Goal: Task Accomplishment & Management: Use online tool/utility

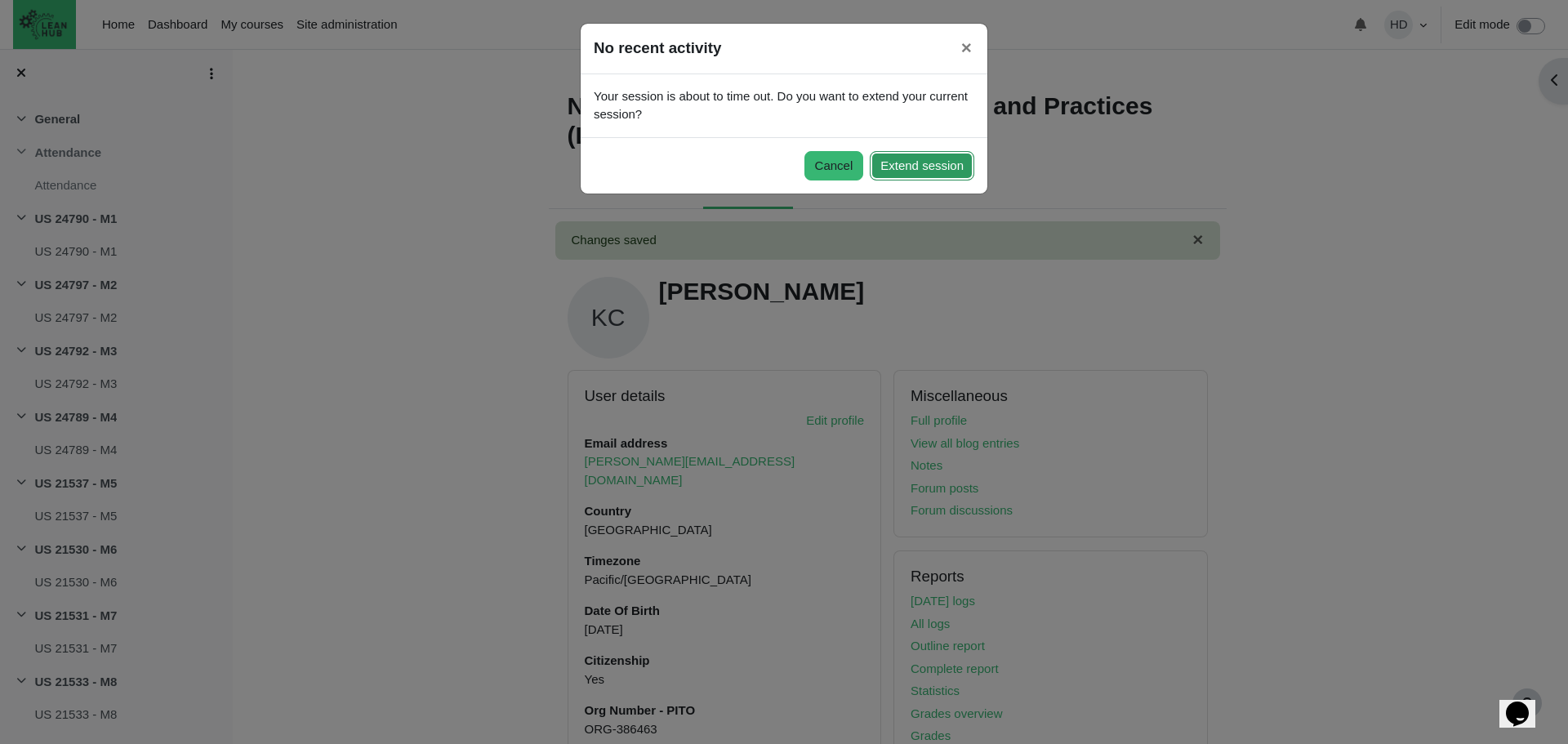
click at [913, 175] on button "Extend session" at bounding box center [922, 167] width 104 height 31
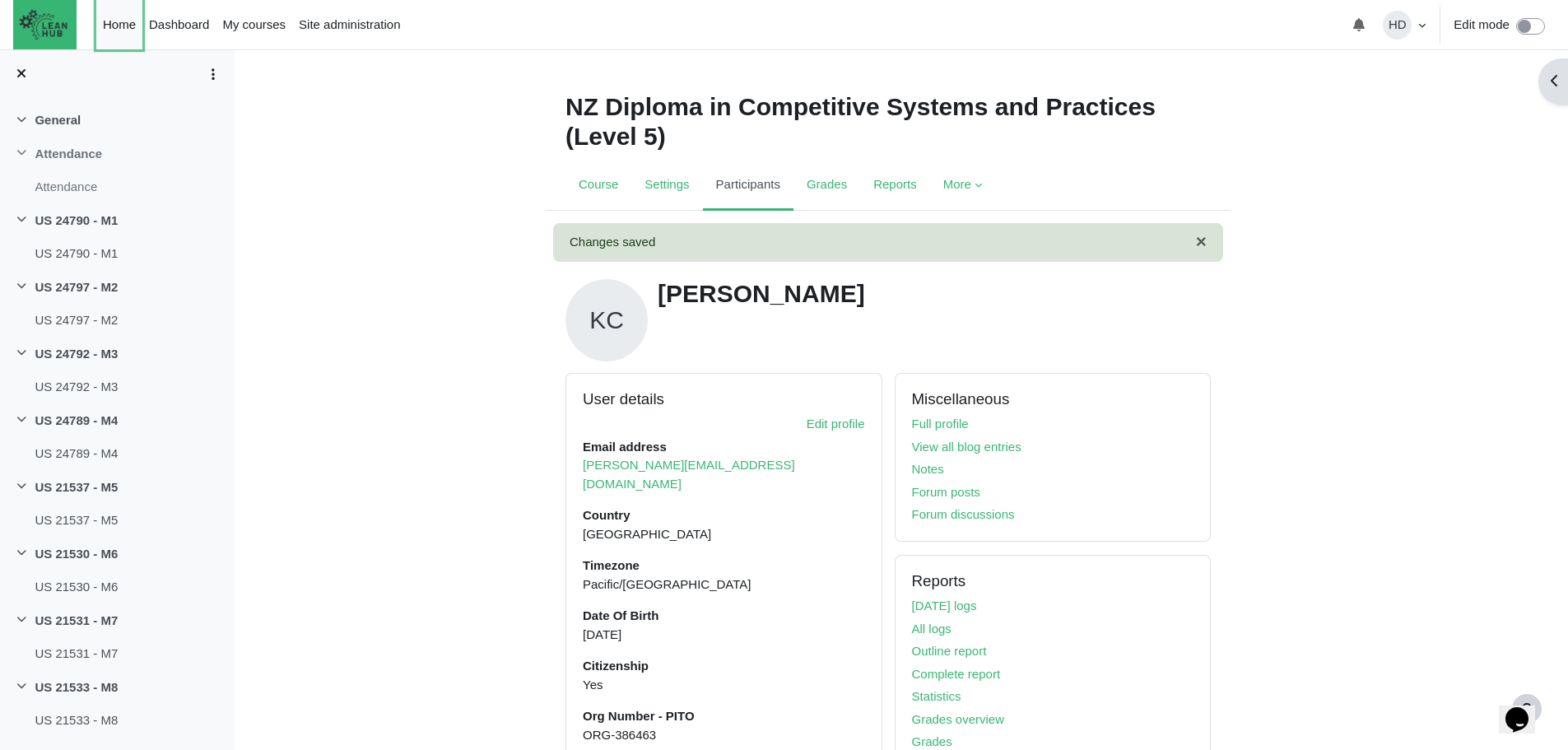
click at [126, 25] on link "Home" at bounding box center [120, 24] width 46 height 49
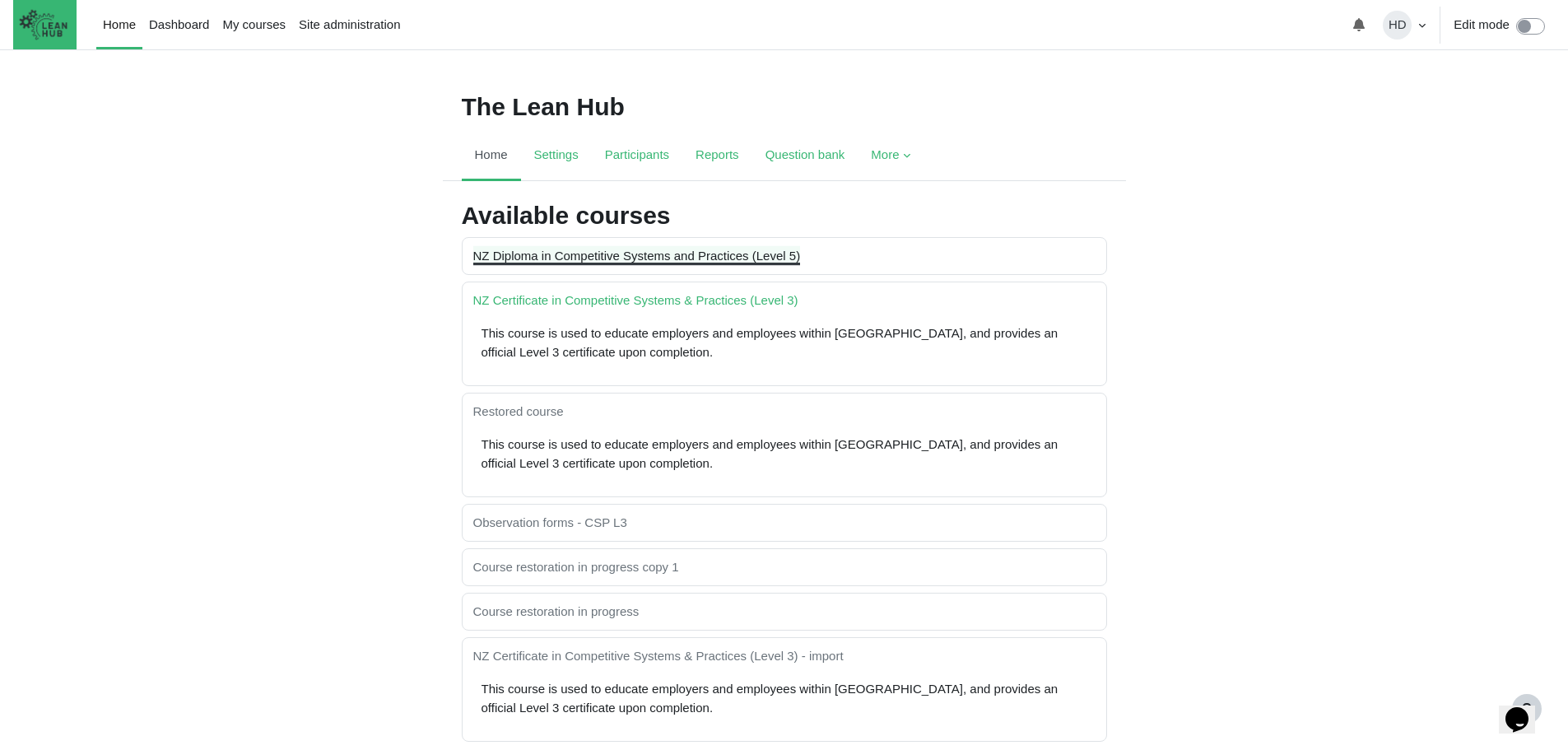
click at [704, 261] on link "NZ Diploma in Competitive Systems and Practices (Level 5)" at bounding box center [638, 256] width 328 height 14
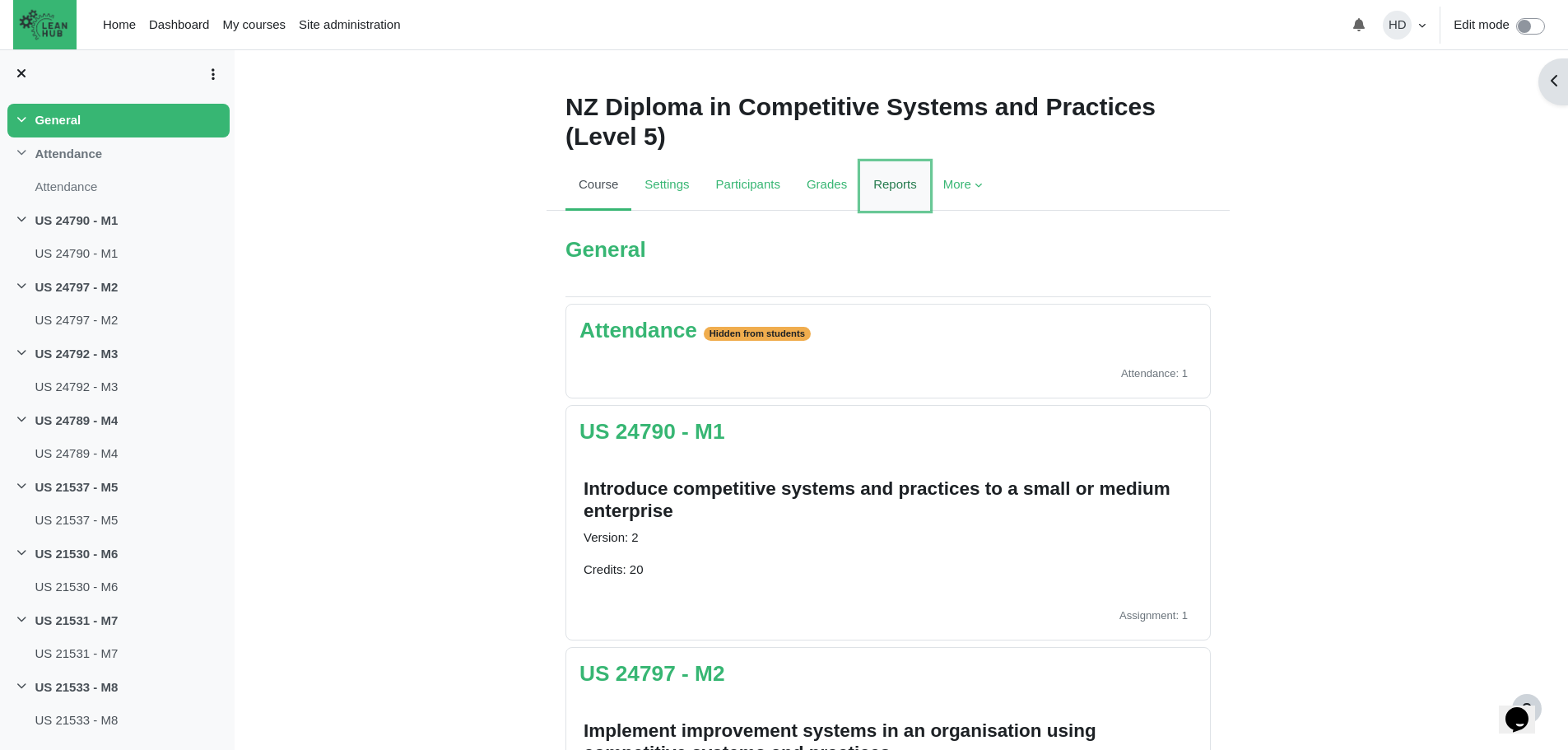
click at [894, 188] on link "Reports" at bounding box center [895, 185] width 70 height 49
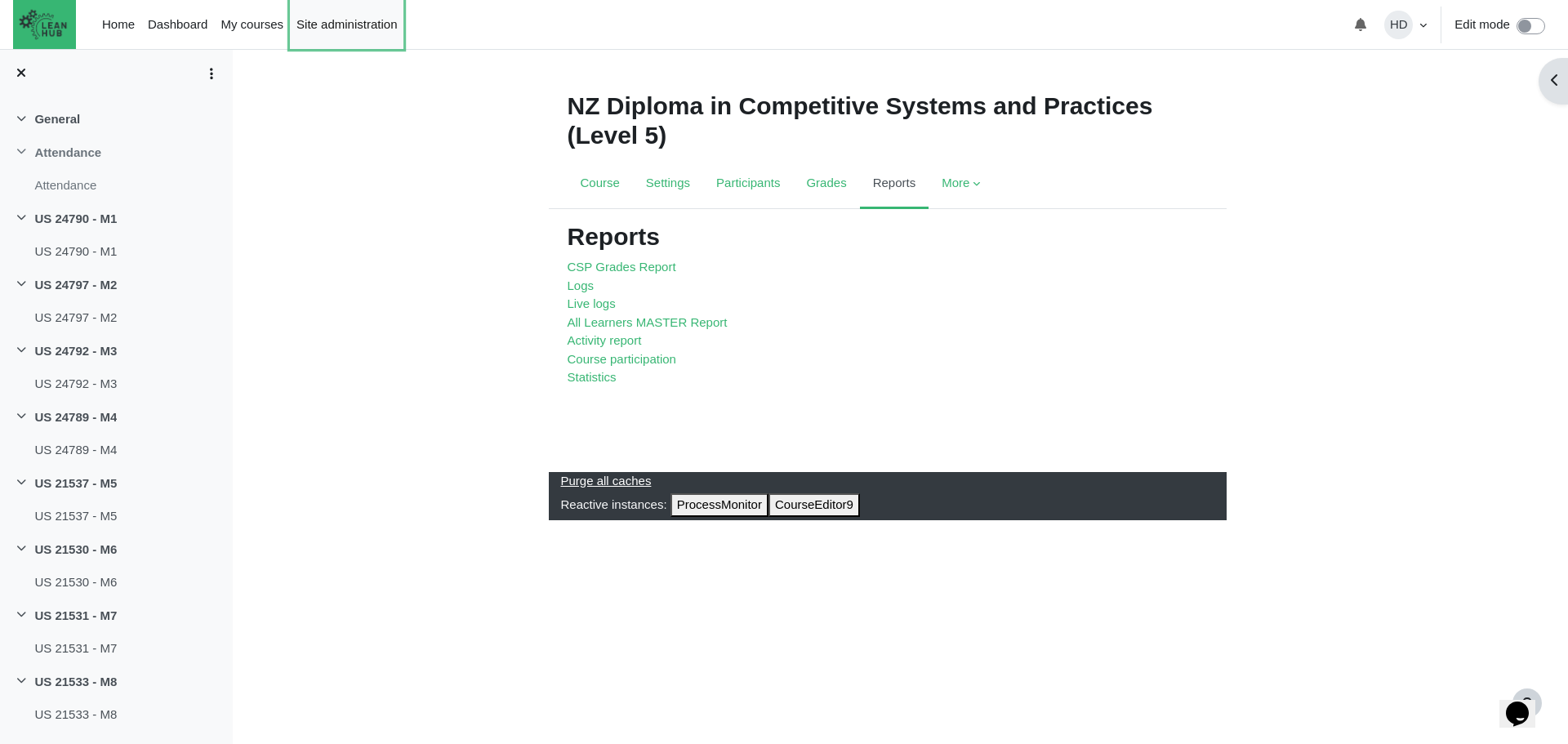
click at [344, 20] on link "Site administration" at bounding box center [347, 24] width 114 height 49
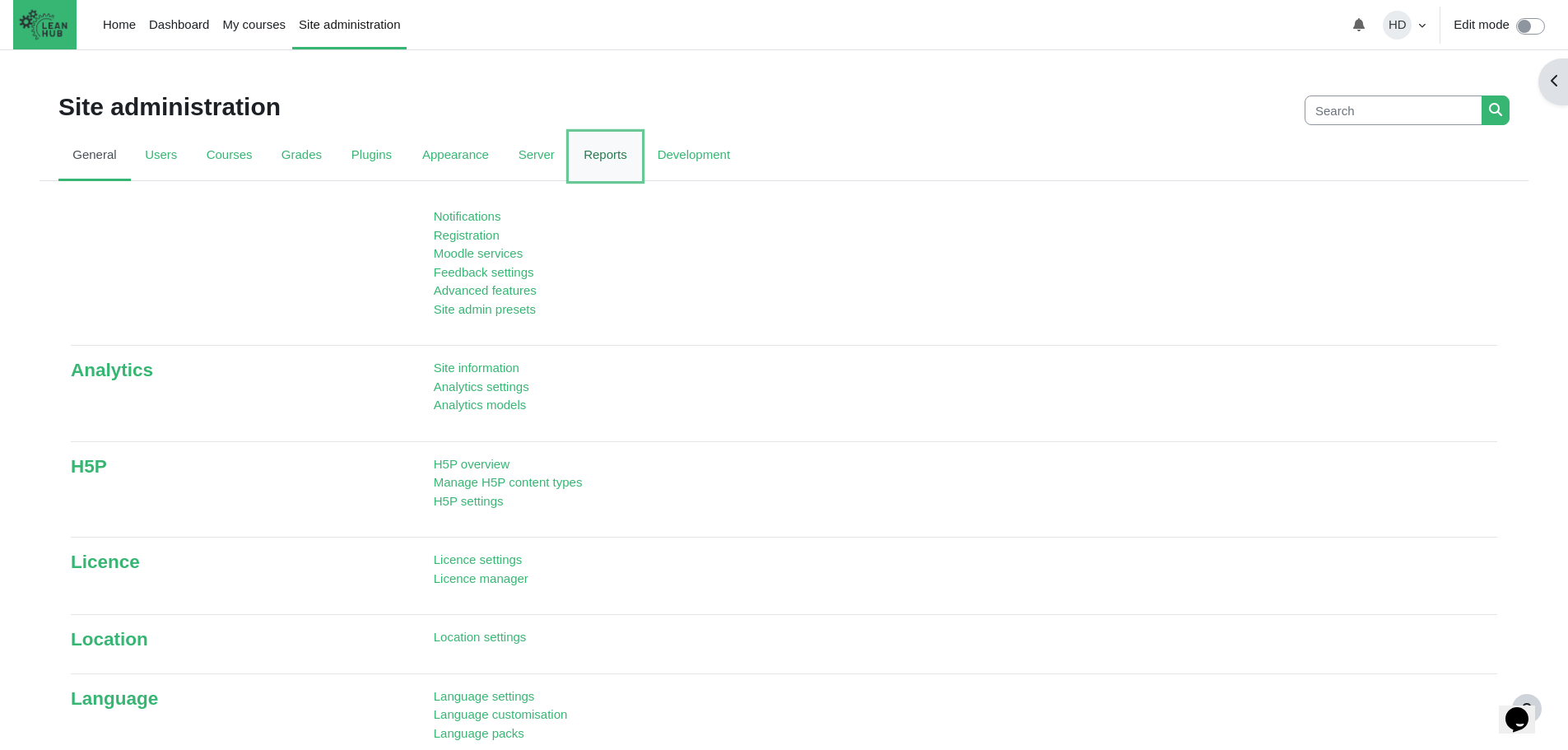
click at [607, 161] on link "Reports" at bounding box center [606, 156] width 73 height 49
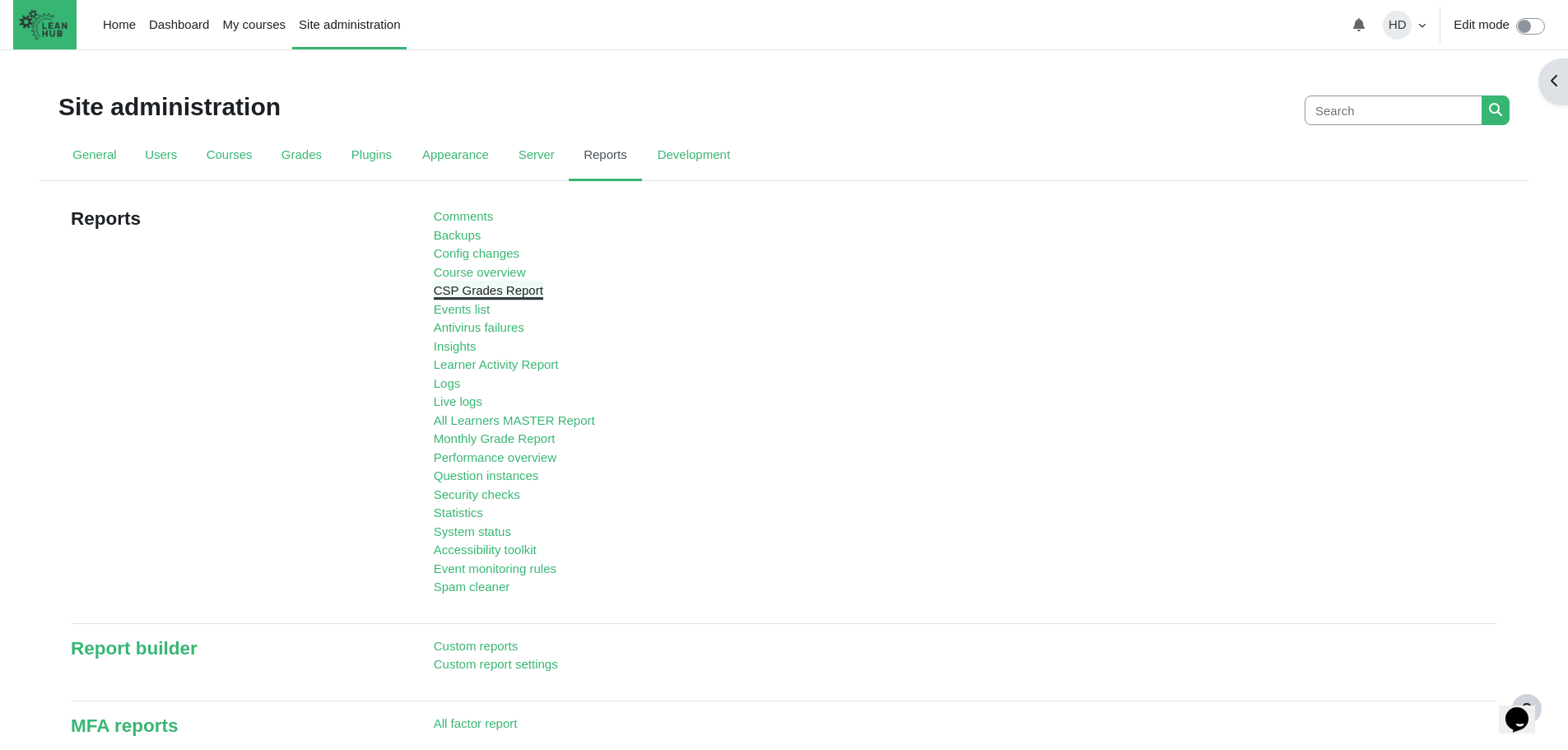
click at [512, 288] on link "CSP Grades Report" at bounding box center [488, 291] width 109 height 14
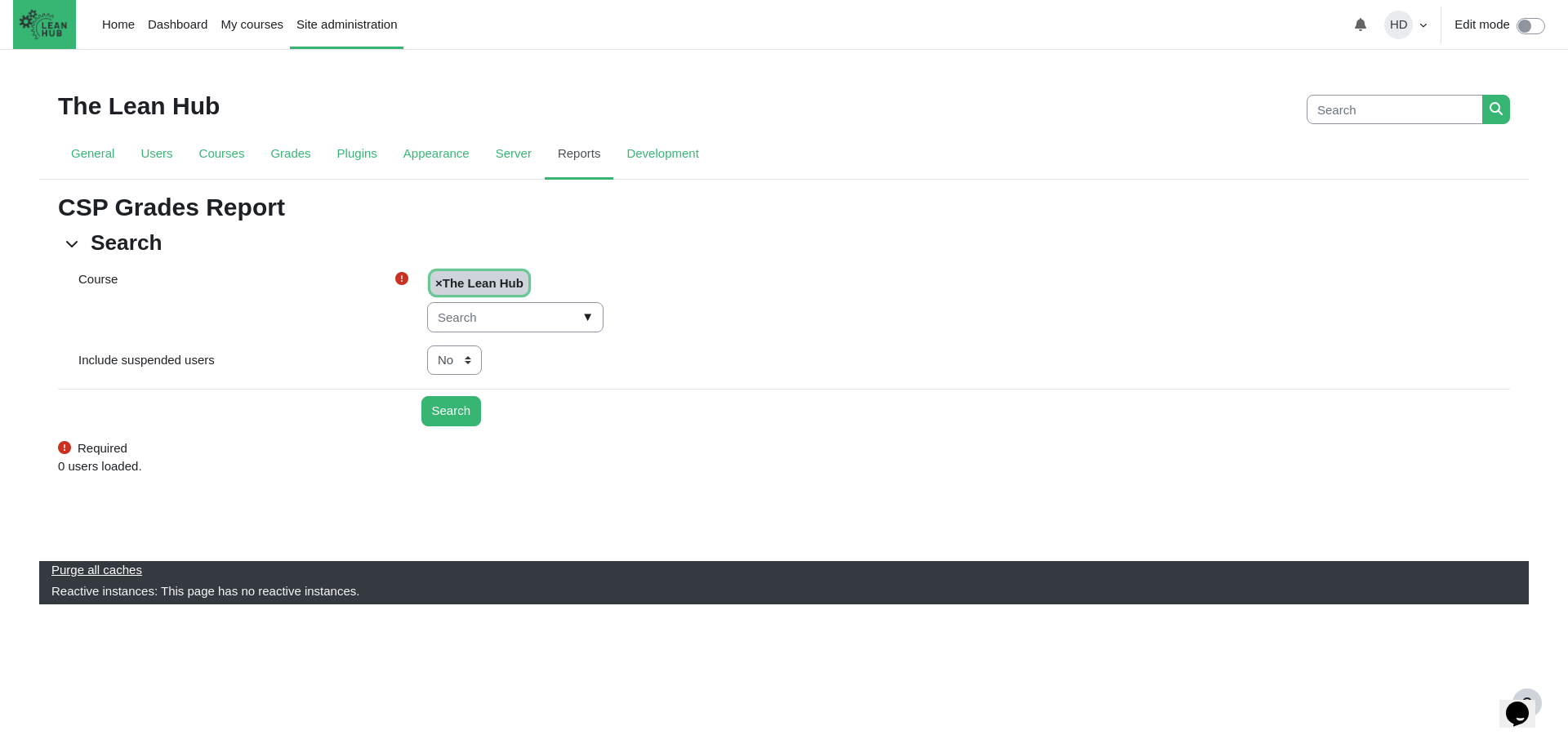
click at [579, 312] on span "▼" at bounding box center [588, 317] width 19 height 25
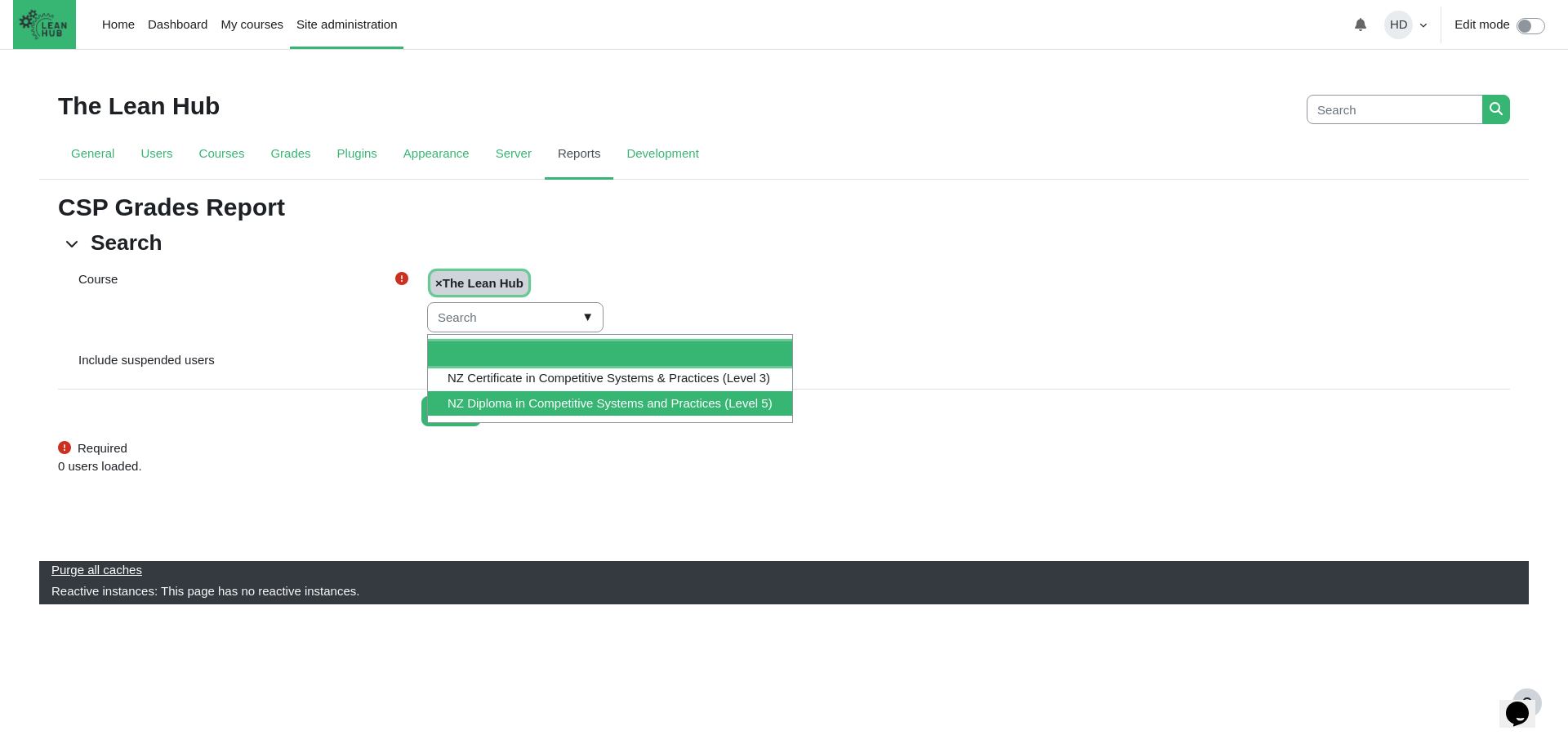
click at [586, 395] on li "NZ Diploma in Competitive Systems and Practices (Level 5)" at bounding box center [610, 404] width 365 height 25
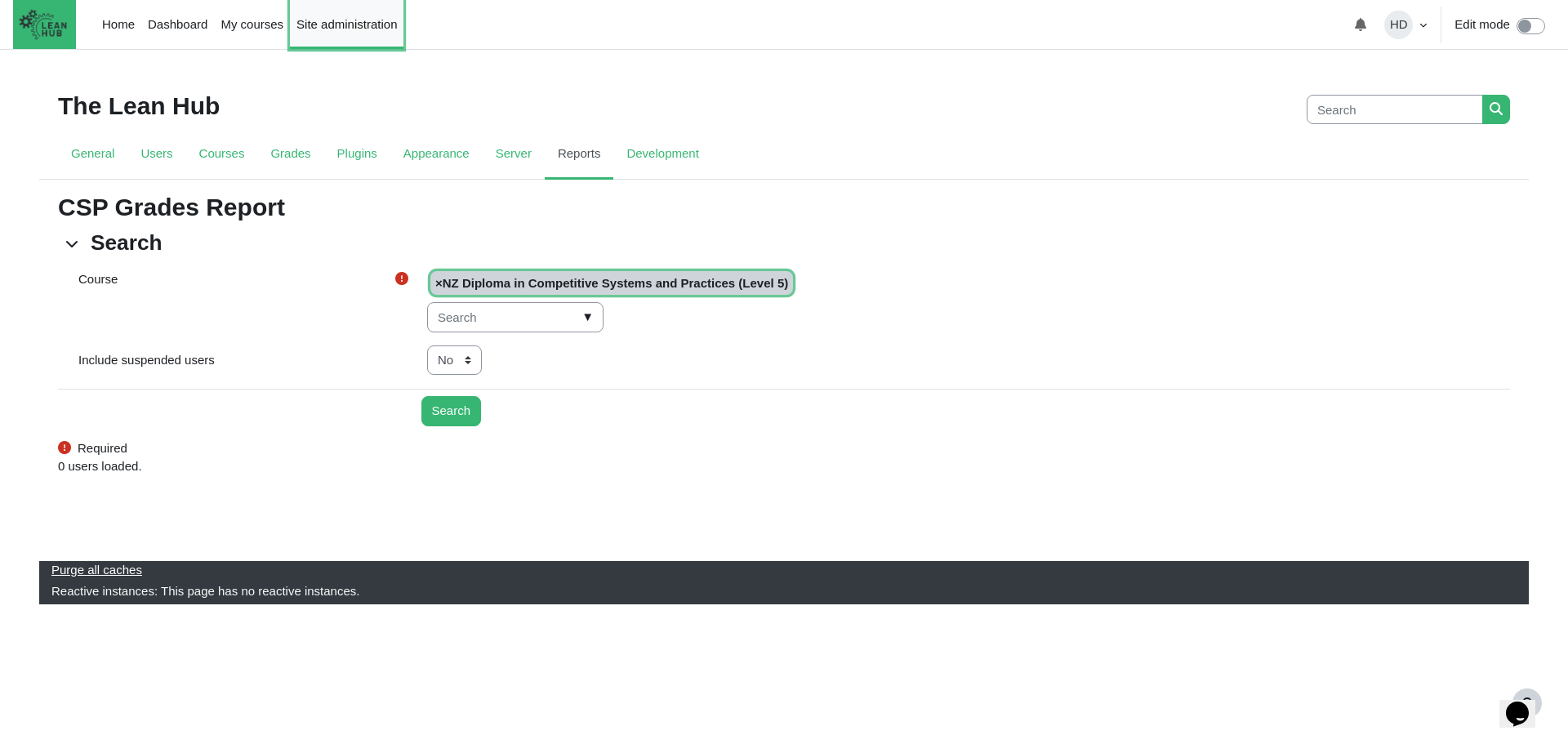
click at [364, 30] on link "Site administration" at bounding box center [347, 24] width 114 height 49
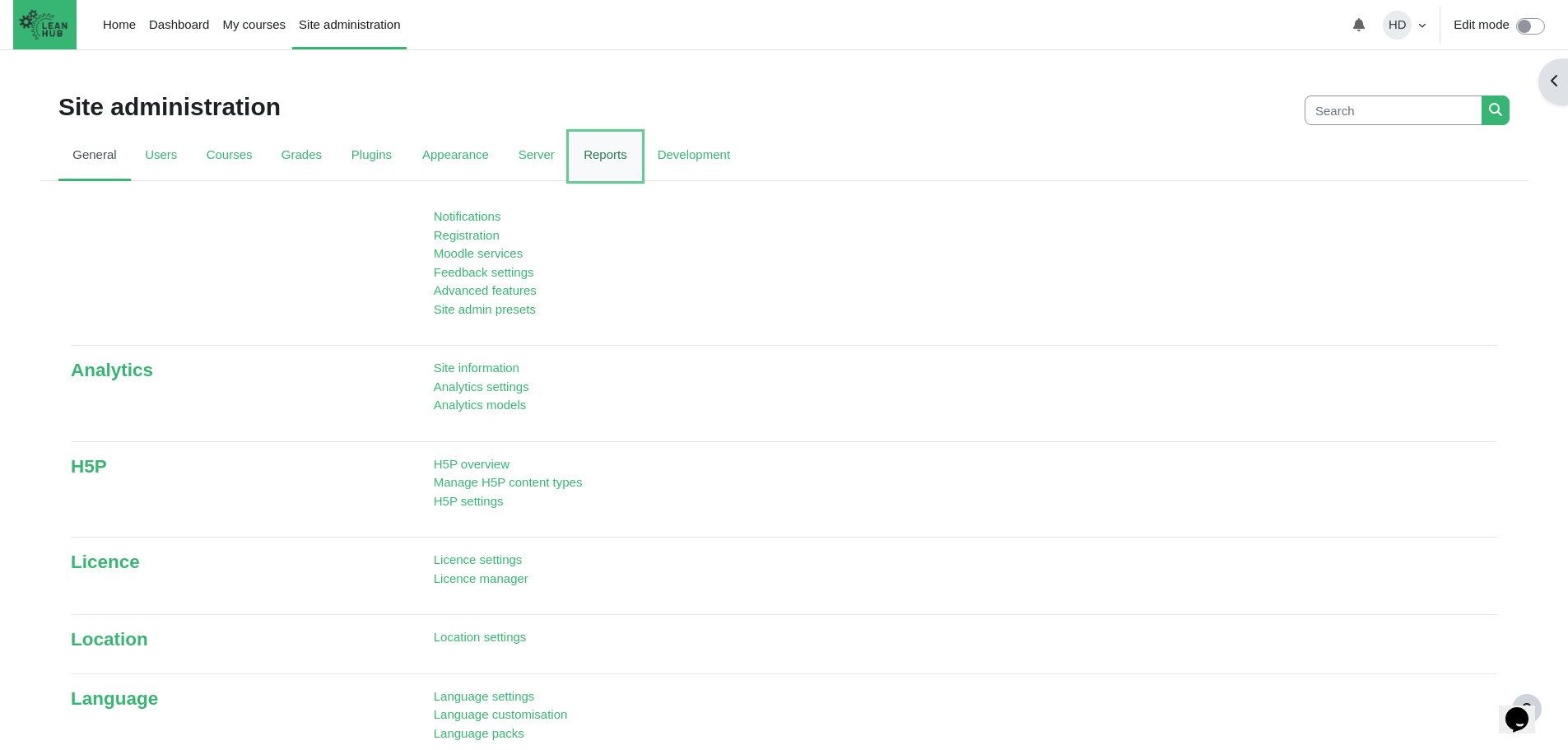
click at [592, 150] on link "Reports" at bounding box center [606, 156] width 73 height 49
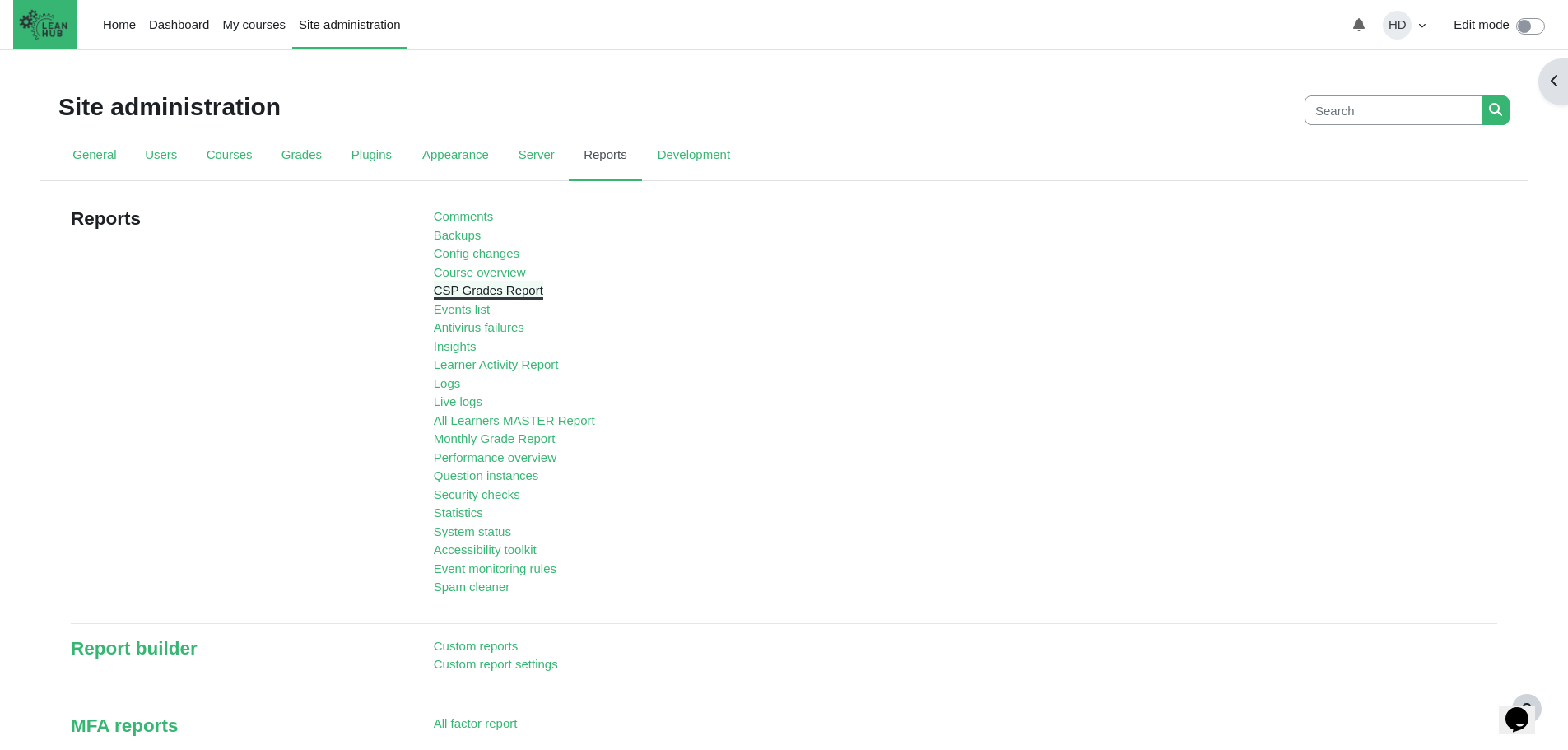
click at [474, 295] on link "CSP Grades Report" at bounding box center [488, 291] width 109 height 14
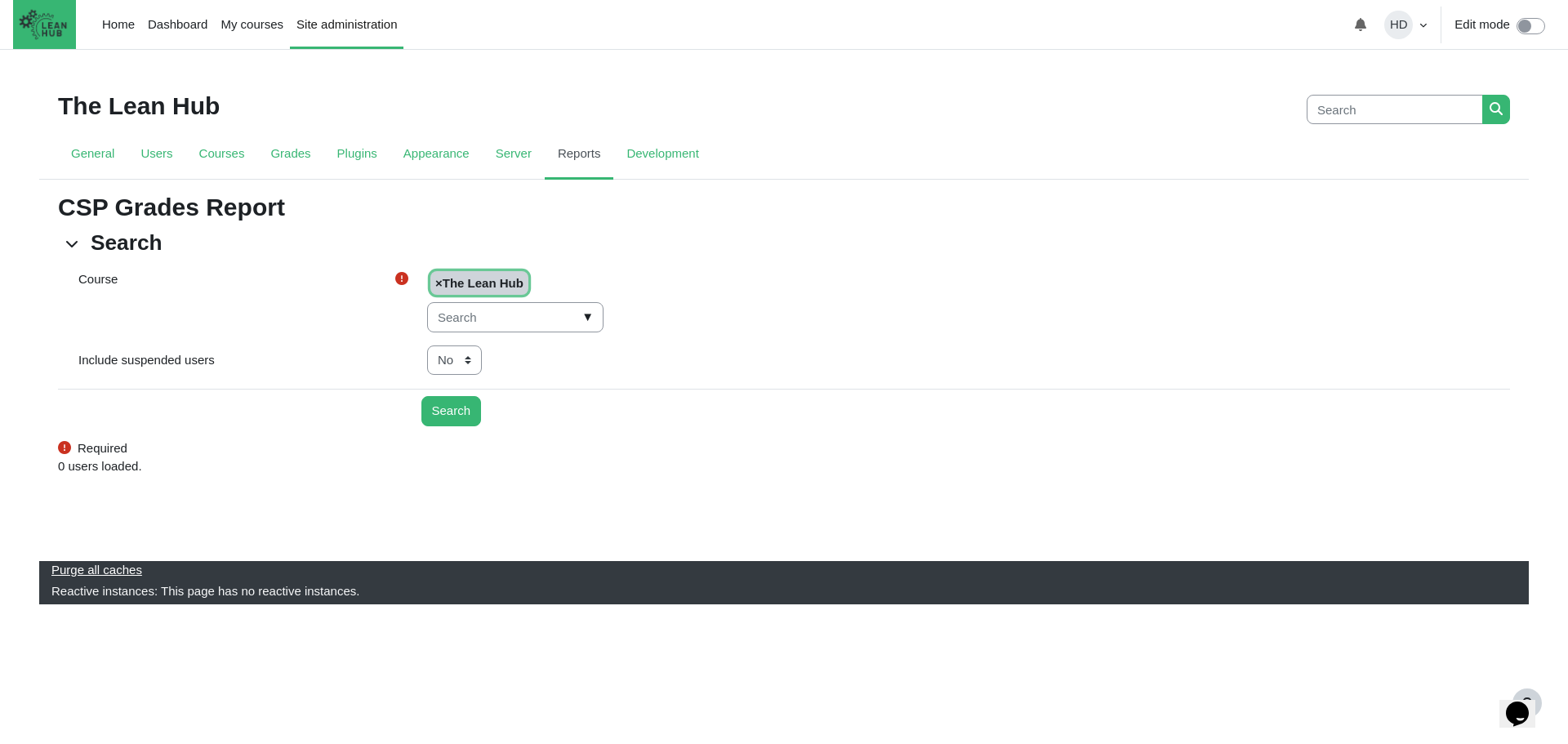
click at [578, 318] on span "▼" at bounding box center [588, 317] width 19 height 25
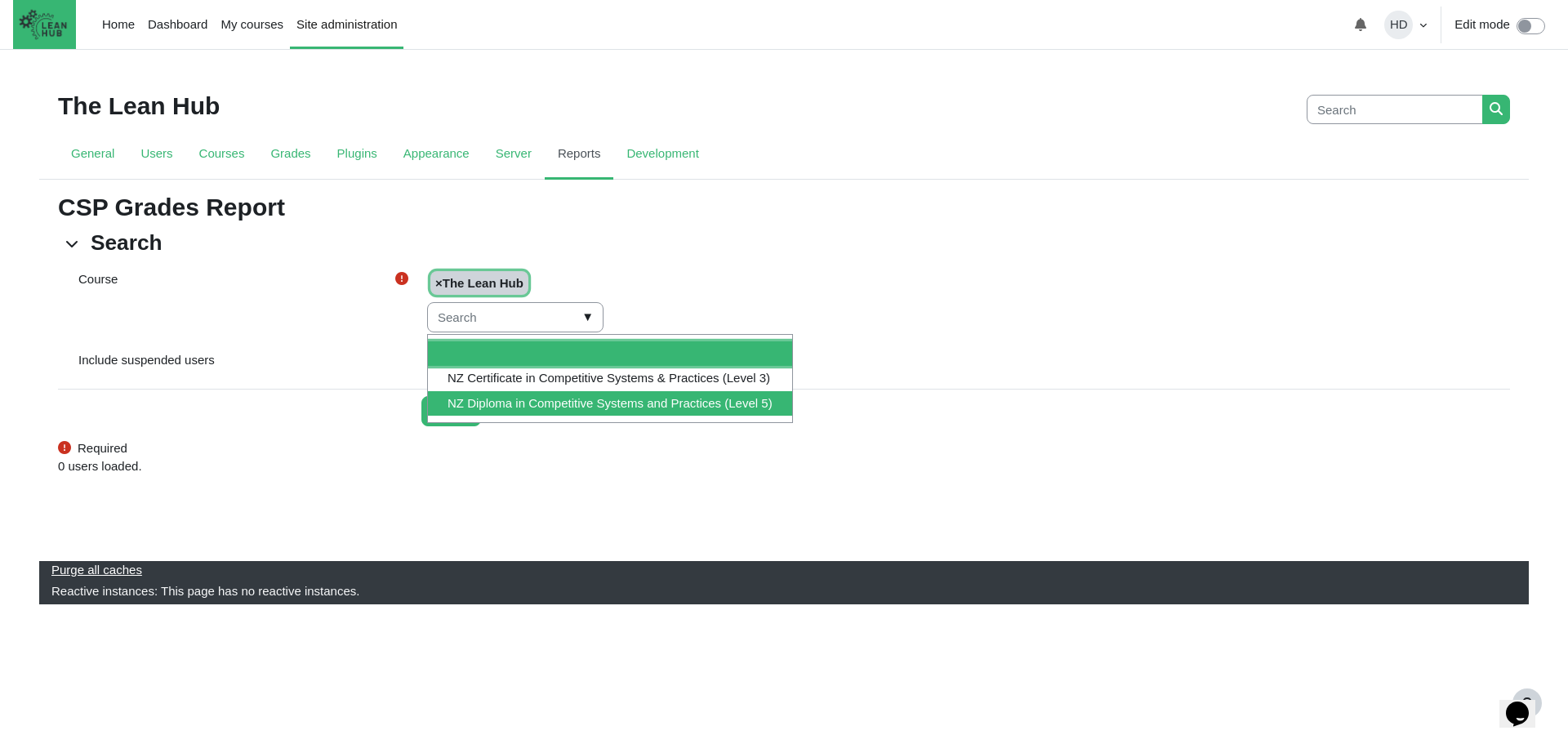
click at [578, 398] on li "NZ Diploma in Competitive Systems and Practices (Level 5)" at bounding box center [610, 404] width 365 height 25
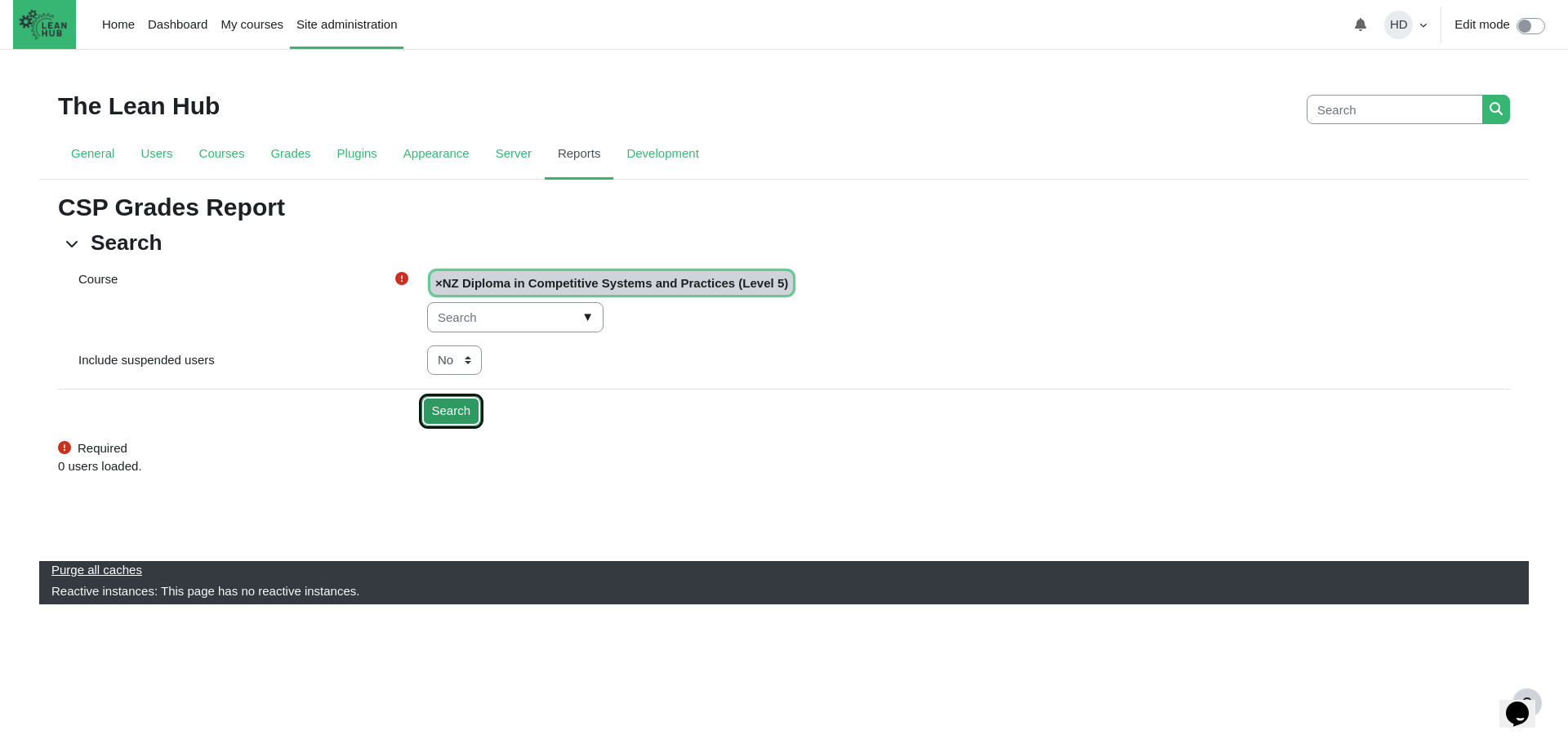
click at [445, 412] on input "Search" at bounding box center [451, 412] width 60 height 31
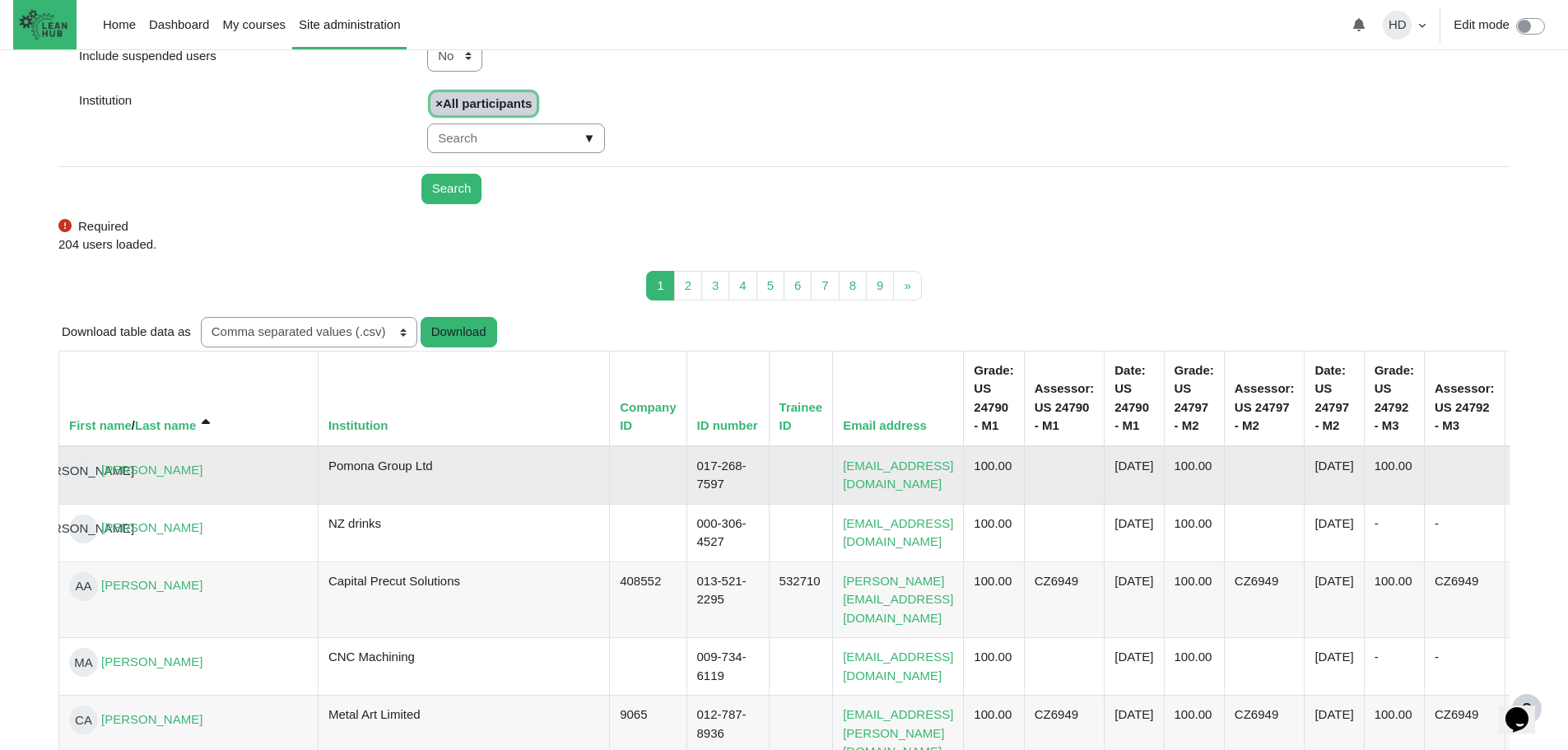
scroll to position [341, 0]
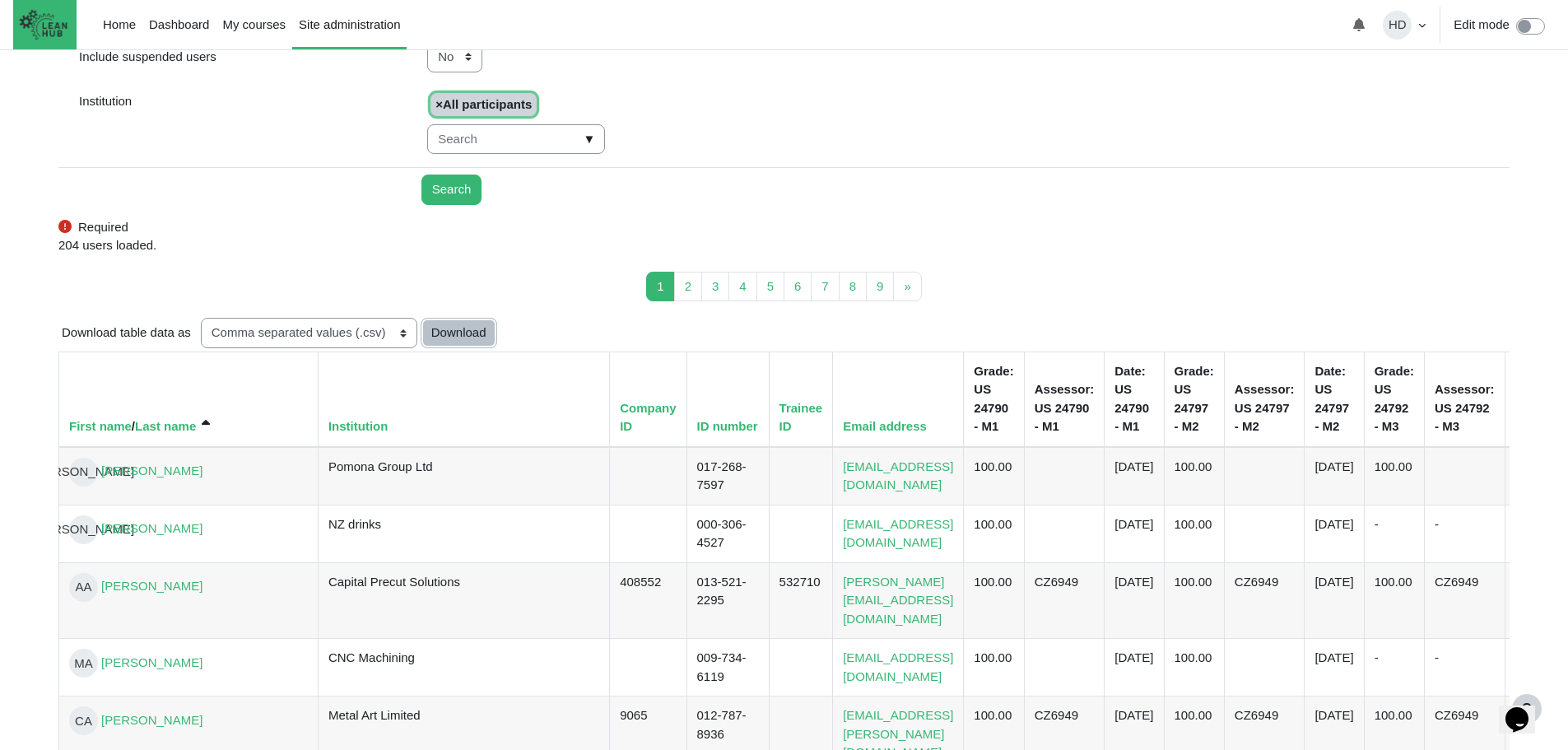
click at [472, 345] on button "Download" at bounding box center [458, 333] width 76 height 31
